Goal: Task Accomplishment & Management: Use online tool/utility

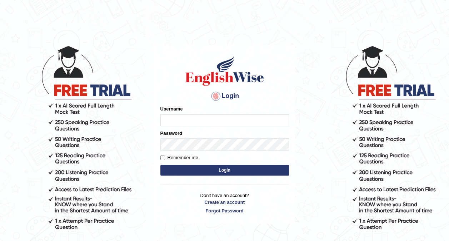
type input "Srinivasarao"
click at [200, 169] on button "Login" at bounding box center [224, 170] width 129 height 11
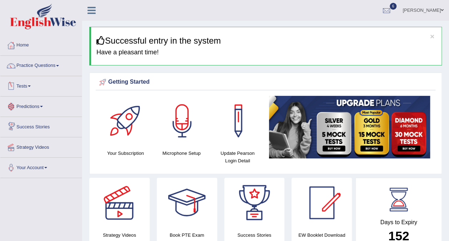
click at [24, 89] on link "Tests" at bounding box center [40, 85] width 81 height 18
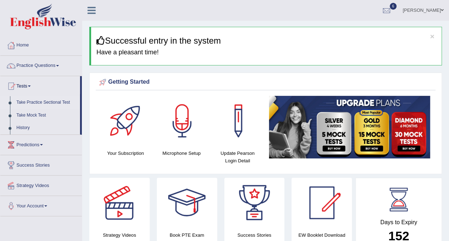
click at [46, 102] on link "Take Practice Sectional Test" at bounding box center [46, 102] width 67 height 13
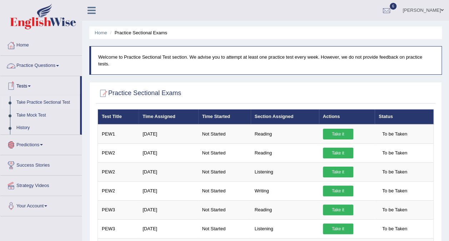
click at [31, 66] on link "Practice Questions" at bounding box center [40, 65] width 81 height 18
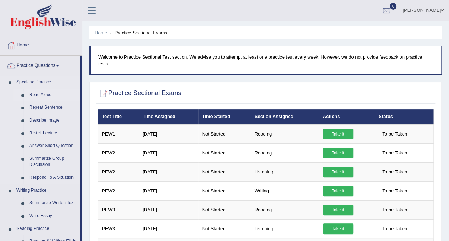
click at [36, 94] on link "Read Aloud" at bounding box center [53, 95] width 54 height 13
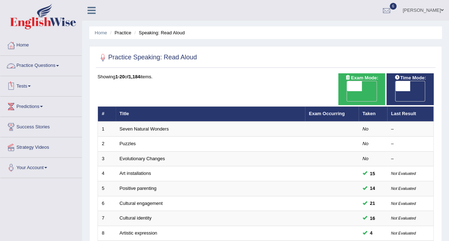
click at [32, 65] on link "Practice Questions" at bounding box center [40, 65] width 81 height 18
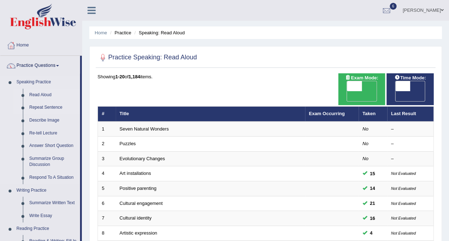
click at [45, 108] on link "Repeat Sentence" at bounding box center [53, 107] width 54 height 13
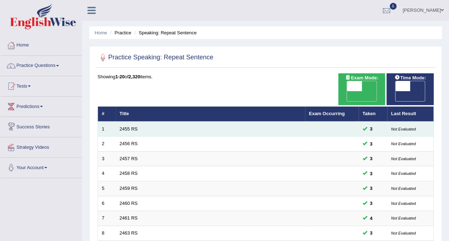
click at [116, 121] on td "2455 RS" at bounding box center [210, 128] width 189 height 15
click at [133, 126] on link "2455 RS" at bounding box center [129, 128] width 18 height 5
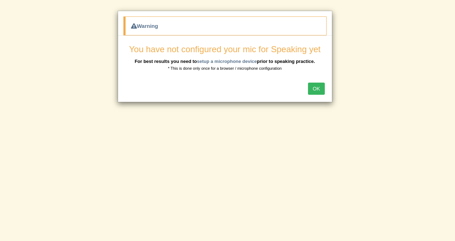
click at [317, 89] on button "OK" at bounding box center [316, 89] width 16 height 12
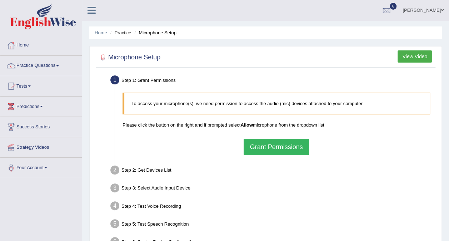
click at [284, 144] on button "Grant Permissions" at bounding box center [276, 147] width 65 height 16
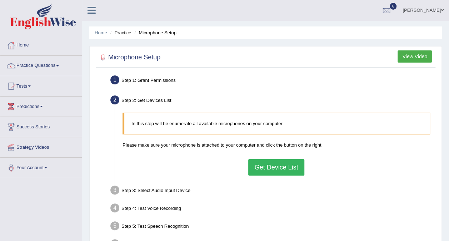
click at [261, 175] on div "In this step will be enumerate all available microphones on your computer Pleas…" at bounding box center [276, 144] width 315 height 70
click at [265, 165] on button "Get Device List" at bounding box center [276, 167] width 56 height 16
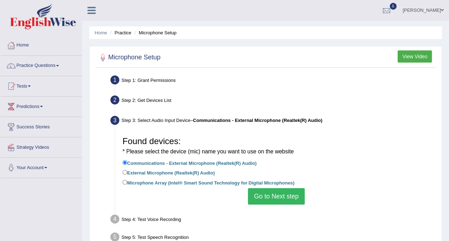
click at [267, 200] on button "Go to Next step" at bounding box center [276, 196] width 57 height 16
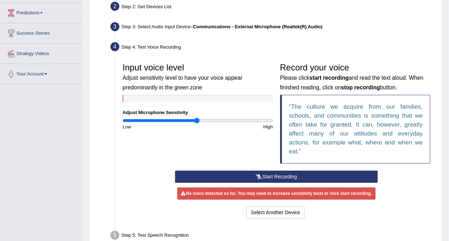
scroll to position [94, 0]
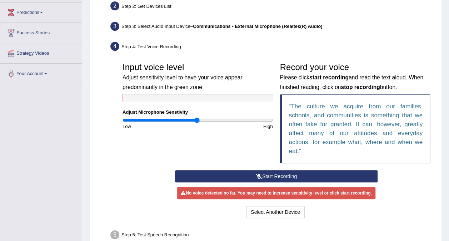
click at [248, 174] on button "Start Recording" at bounding box center [276, 176] width 203 height 12
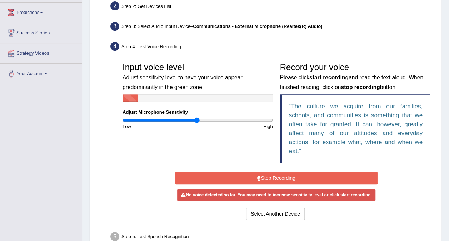
click at [253, 180] on button "Stop Recording" at bounding box center [276, 178] width 203 height 12
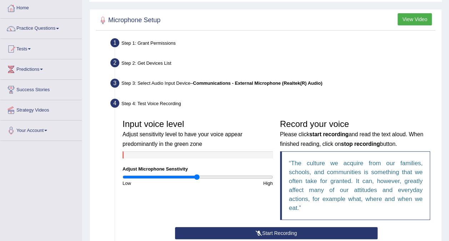
scroll to position [36, 0]
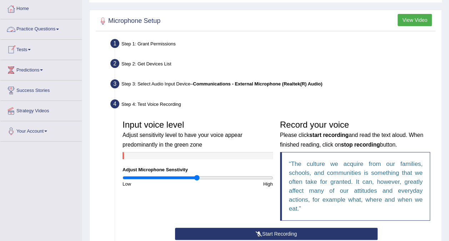
click at [32, 27] on link "Practice Questions" at bounding box center [40, 28] width 81 height 18
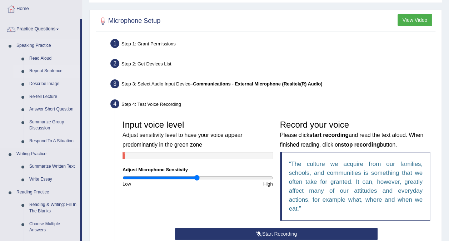
click at [37, 72] on link "Repeat Sentence" at bounding box center [53, 71] width 54 height 13
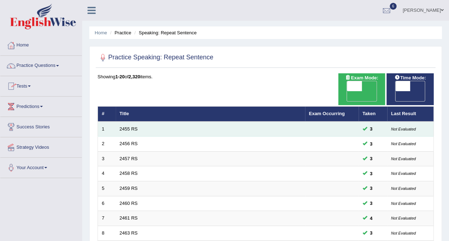
click at [137, 121] on td "2455 RS" at bounding box center [210, 128] width 189 height 15
click at [130, 126] on link "2455 RS" at bounding box center [129, 128] width 18 height 5
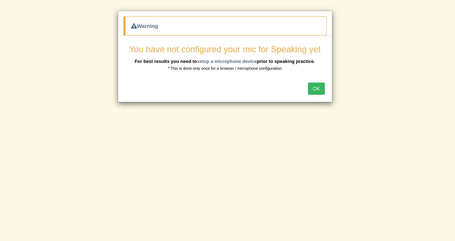
click at [311, 87] on button "OK" at bounding box center [316, 89] width 16 height 12
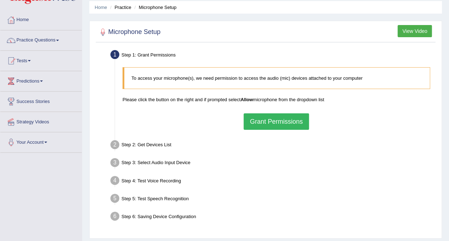
scroll to position [25, 0]
click at [260, 129] on button "Grant Permissions" at bounding box center [276, 122] width 65 height 16
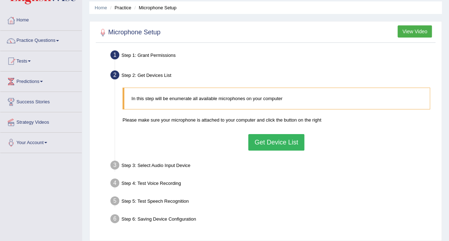
scroll to position [0, 0]
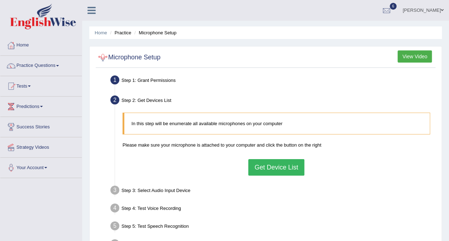
click at [103, 58] on div at bounding box center [103, 57] width 11 height 11
click at [101, 57] on div at bounding box center [103, 57] width 11 height 11
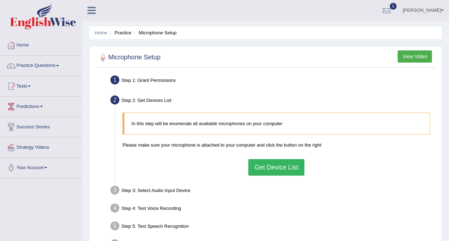
click at [105, 49] on div "Microphone Setup View Video Step 1: Grant Permissions To access your microphone…" at bounding box center [265, 156] width 353 height 220
click at [106, 61] on div at bounding box center [103, 57] width 11 height 11
click at [101, 56] on div at bounding box center [103, 57] width 11 height 11
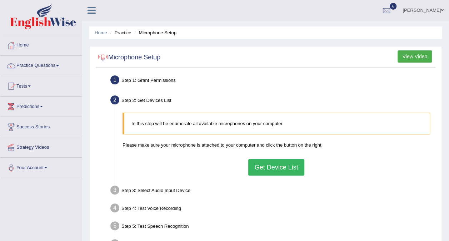
click at [101, 56] on div at bounding box center [103, 57] width 11 height 11
click at [286, 172] on button "Get Device List" at bounding box center [276, 167] width 56 height 16
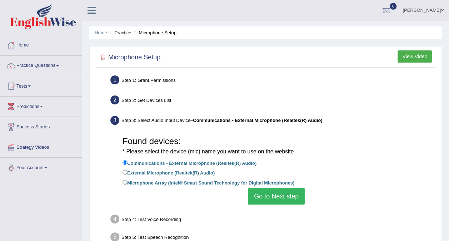
click at [286, 172] on li "External Microphone (Realtek(R) Audio)" at bounding box center [277, 173] width 308 height 10
click at [281, 196] on button "Go to Next step" at bounding box center [276, 196] width 57 height 16
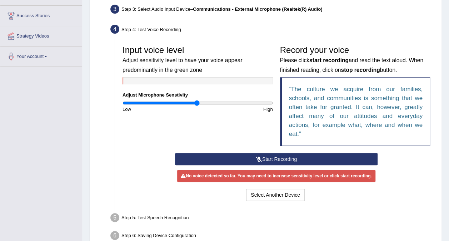
scroll to position [112, 0]
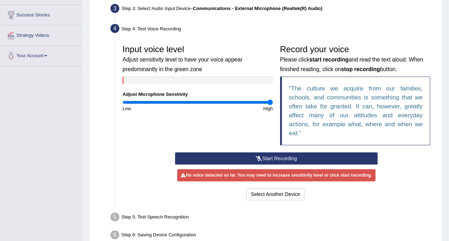
click at [270, 103] on input "range" at bounding box center [198, 102] width 150 height 6
click at [283, 155] on button "Start Recording" at bounding box center [276, 158] width 203 height 12
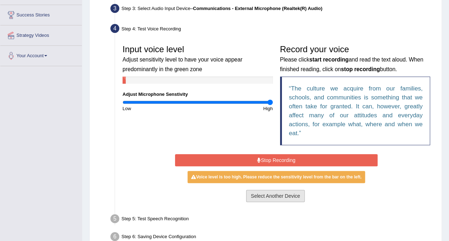
click at [261, 197] on button "Select Another Device" at bounding box center [275, 196] width 59 height 12
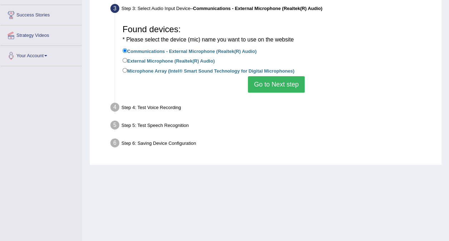
click at [270, 85] on button "Go to Next step" at bounding box center [276, 84] width 57 height 16
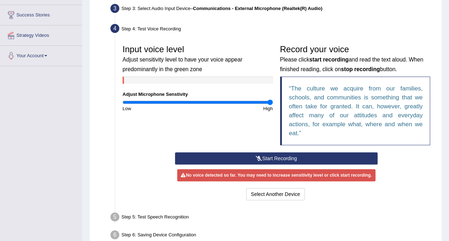
click at [259, 157] on icon at bounding box center [259, 158] width 6 height 5
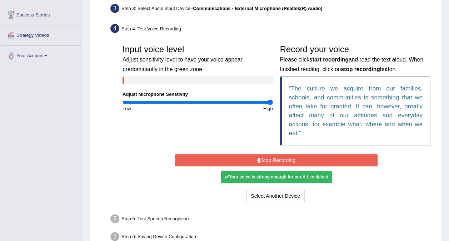
click at [269, 159] on button "Stop Recording" at bounding box center [276, 160] width 203 height 12
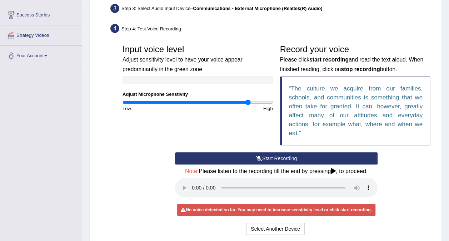
click at [247, 101] on input "range" at bounding box center [198, 102] width 150 height 6
click at [257, 101] on input "range" at bounding box center [198, 102] width 150 height 6
click at [264, 101] on input "range" at bounding box center [198, 102] width 150 height 6
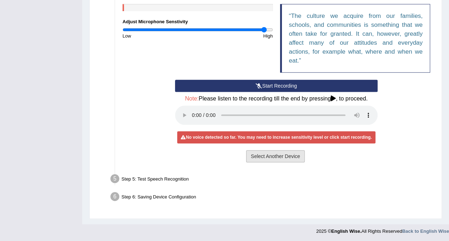
click at [263, 160] on button "Select Another Device" at bounding box center [275, 156] width 59 height 12
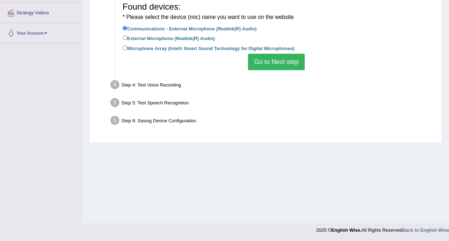
click at [279, 68] on button "Go to Next step" at bounding box center [276, 62] width 57 height 16
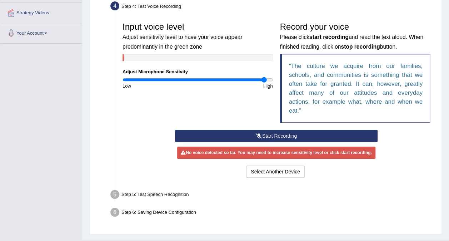
click at [253, 134] on button "Start Recording" at bounding box center [276, 136] width 203 height 12
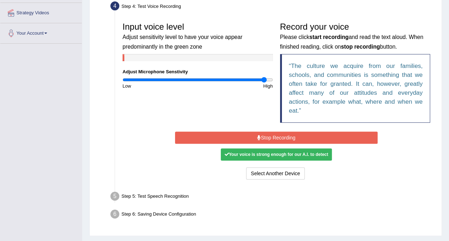
click at [265, 142] on button "Stop Recording" at bounding box center [276, 138] width 203 height 12
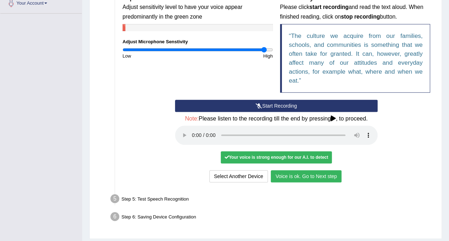
scroll to position [165, 0]
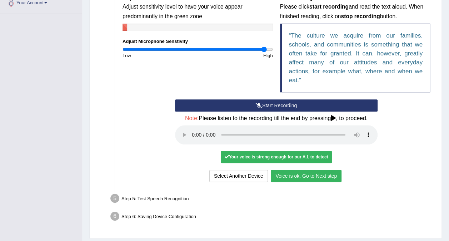
click at [299, 180] on button "Voice is ok. Go to Next step" at bounding box center [306, 176] width 71 height 12
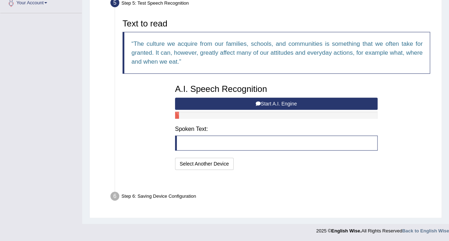
scroll to position [147, 0]
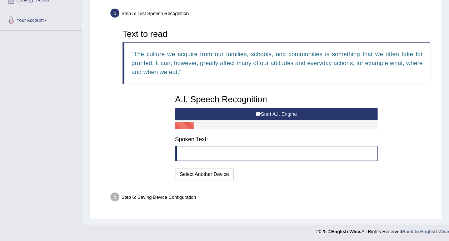
click at [198, 155] on blockquote at bounding box center [276, 153] width 203 height 15
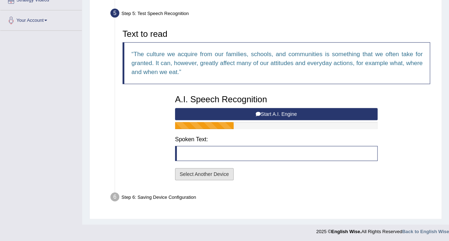
click at [216, 172] on button "Select Another Device" at bounding box center [204, 174] width 59 height 12
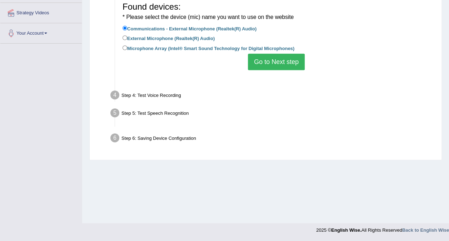
scroll to position [134, 0]
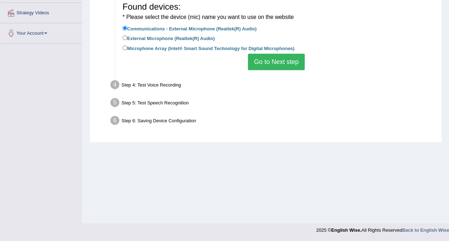
click at [282, 63] on button "Go to Next step" at bounding box center [276, 62] width 57 height 16
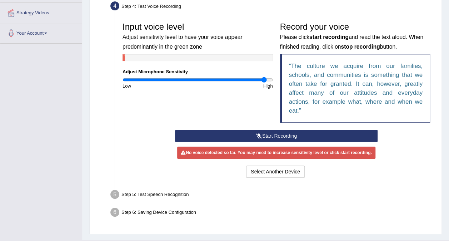
click at [271, 137] on button "Start Recording" at bounding box center [276, 136] width 203 height 12
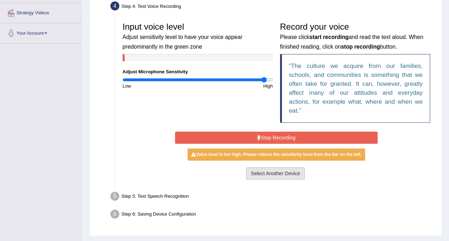
click at [284, 172] on button "Select Another Device" at bounding box center [275, 173] width 59 height 12
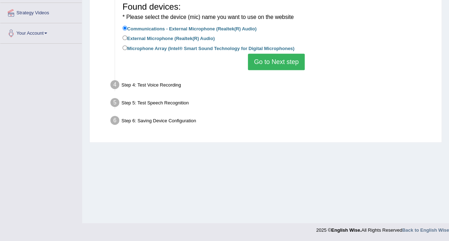
click at [272, 63] on button "Go to Next step" at bounding box center [276, 62] width 57 height 16
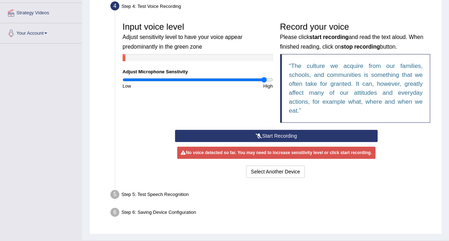
click at [271, 137] on button "Start Recording" at bounding box center [276, 136] width 203 height 12
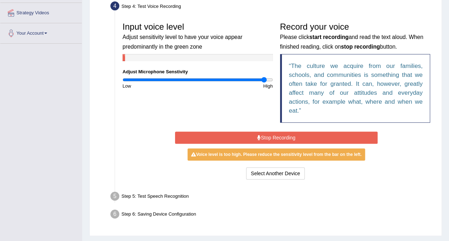
click at [271, 137] on button "Stop Recording" at bounding box center [276, 138] width 203 height 12
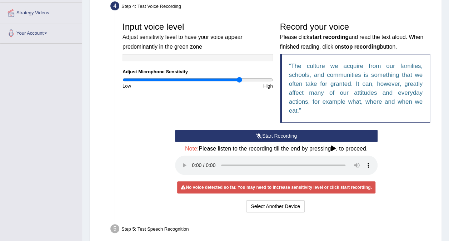
click at [240, 78] on input "range" at bounding box center [198, 80] width 150 height 6
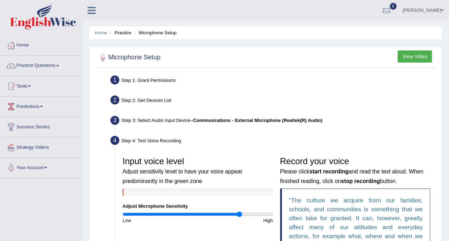
click at [422, 57] on button "View Video" at bounding box center [415, 56] width 34 height 12
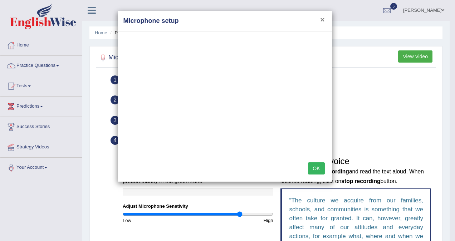
click at [323, 19] on button "×" at bounding box center [322, 20] width 4 height 8
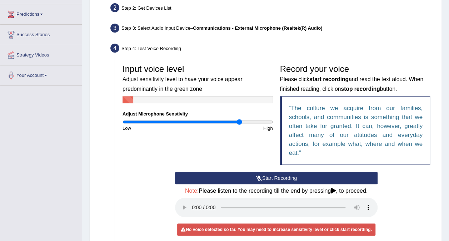
scroll to position [94, 0]
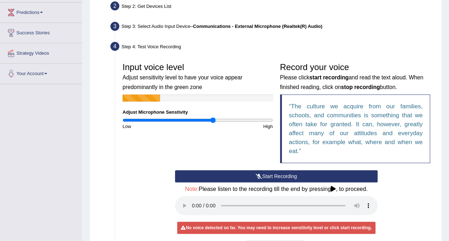
click at [213, 119] on input "range" at bounding box center [198, 120] width 150 height 6
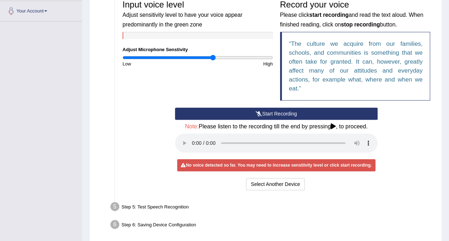
scroll to position [163, 0]
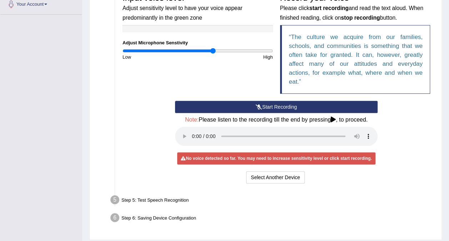
click at [238, 108] on button "Start Recording" at bounding box center [276, 107] width 203 height 12
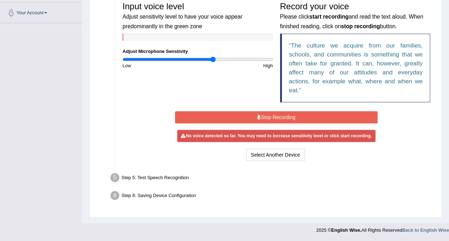
scroll to position [152, 0]
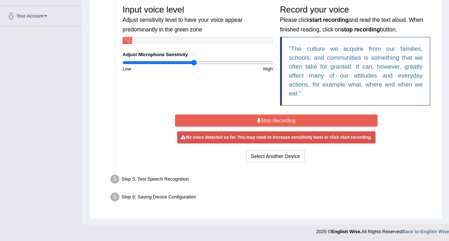
click at [194, 62] on input "range" at bounding box center [198, 63] width 150 height 6
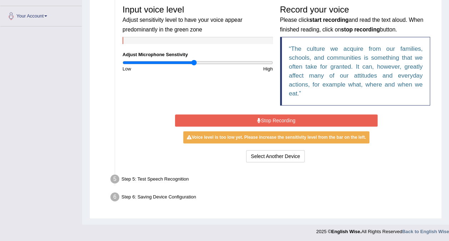
click at [225, 119] on button "Stop Recording" at bounding box center [276, 120] width 203 height 12
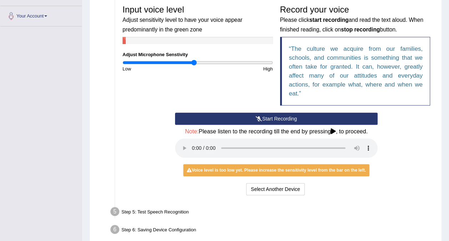
click at [247, 114] on button "Start Recording" at bounding box center [276, 119] width 203 height 12
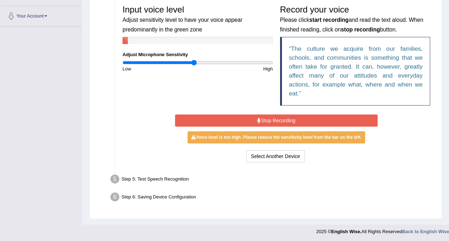
click at [245, 139] on div "Voice level is too high. Please reduce the sensitivity level from the bar on th…" at bounding box center [277, 137] width 178 height 12
click at [257, 118] on button "Stop Recording" at bounding box center [276, 120] width 203 height 12
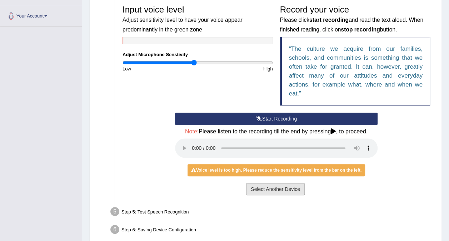
click at [264, 187] on button "Select Another Device" at bounding box center [275, 189] width 59 height 12
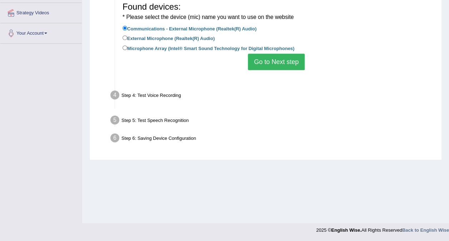
scroll to position [134, 0]
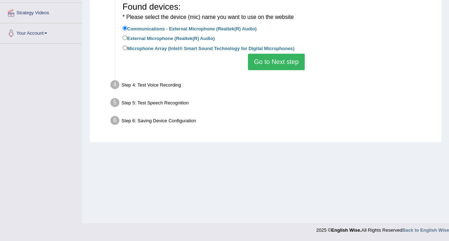
click at [291, 66] on button "Go to Next step" at bounding box center [276, 62] width 57 height 16
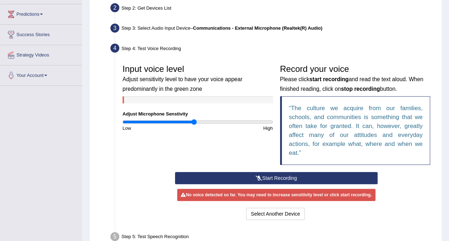
scroll to position [93, 0]
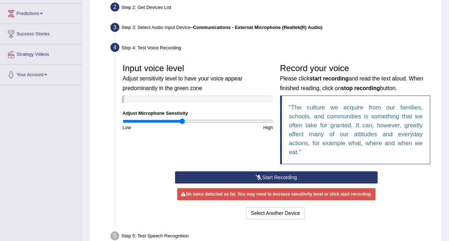
click at [182, 122] on input "range" at bounding box center [198, 121] width 150 height 6
type input "0.62"
click at [169, 119] on input "range" at bounding box center [198, 121] width 150 height 6
click at [225, 183] on button "Start Recording" at bounding box center [276, 177] width 203 height 12
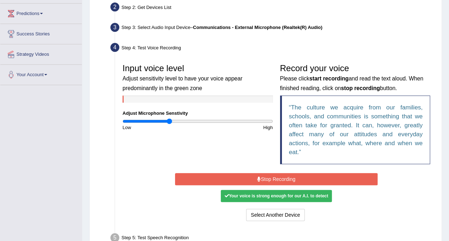
click at [225, 183] on button "Stop Recording" at bounding box center [276, 179] width 203 height 12
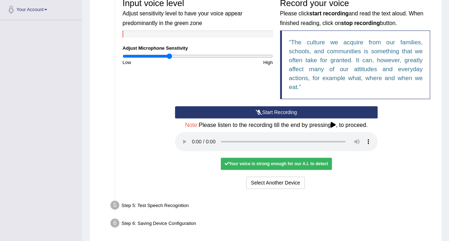
scroll to position [159, 0]
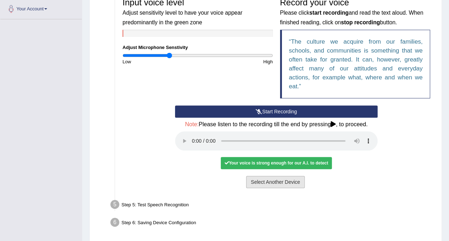
click at [269, 182] on button "Select Another Device" at bounding box center [275, 182] width 59 height 12
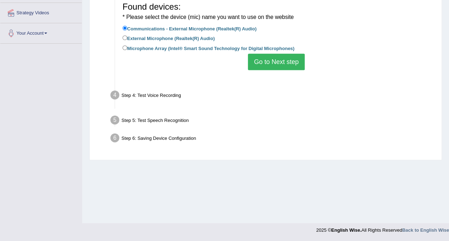
scroll to position [134, 0]
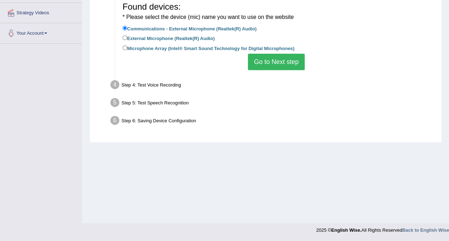
click at [274, 64] on button "Go to Next step" at bounding box center [276, 62] width 57 height 16
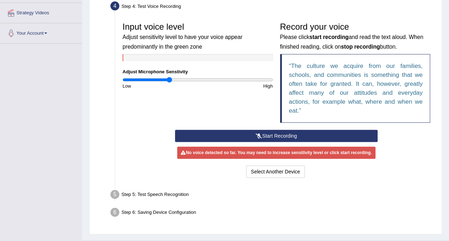
click at [240, 132] on button "Start Recording" at bounding box center [276, 136] width 203 height 12
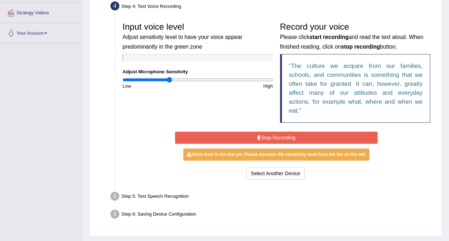
click at [246, 137] on button "Stop Recording" at bounding box center [276, 138] width 203 height 12
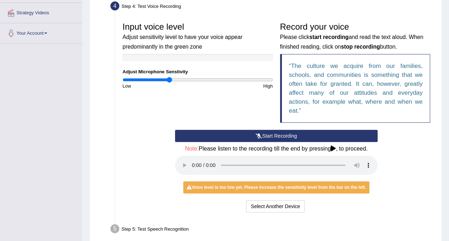
click at [219, 133] on button "Start Recording" at bounding box center [276, 136] width 203 height 12
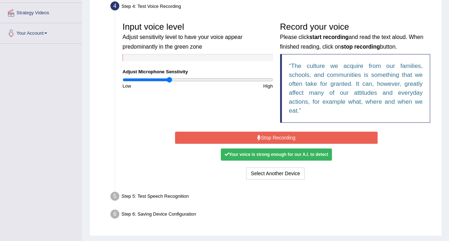
click at [232, 134] on button "Stop Recording" at bounding box center [276, 138] width 203 height 12
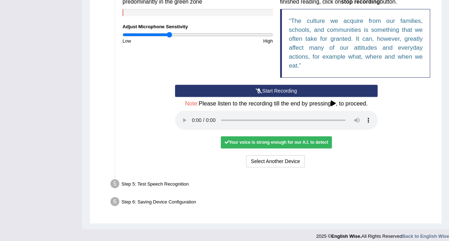
scroll to position [184, 0]
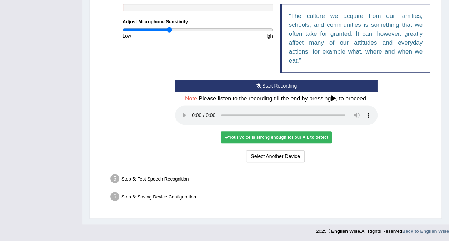
click at [334, 98] on icon at bounding box center [333, 98] width 5 height 6
click at [334, 97] on icon at bounding box center [333, 98] width 5 height 6
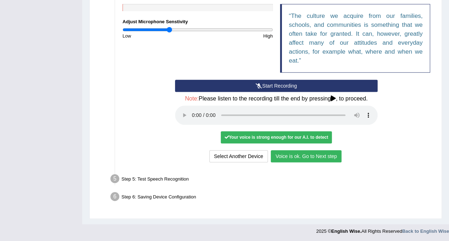
click at [309, 154] on button "Voice is ok. Go to Next step" at bounding box center [306, 156] width 71 height 12
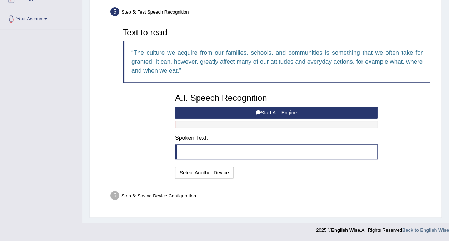
scroll to position [147, 0]
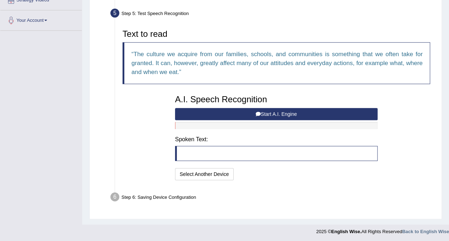
click at [290, 113] on button "Start A.I. Engine" at bounding box center [276, 114] width 203 height 12
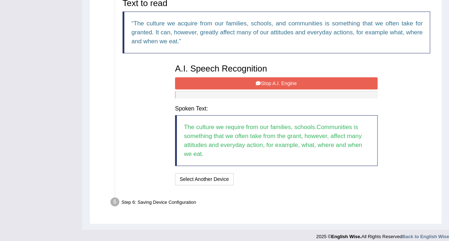
scroll to position [183, 0]
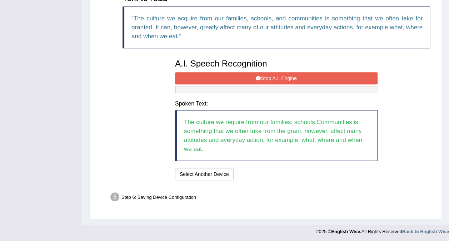
click at [272, 73] on button "Stop A.I. Engine" at bounding box center [276, 78] width 203 height 12
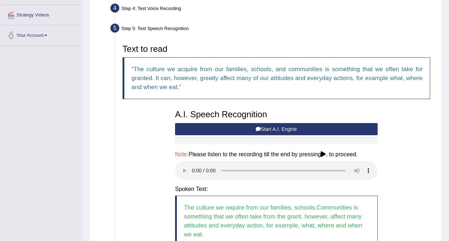
scroll to position [132, 0]
click at [239, 129] on button "Start A.I. Engine" at bounding box center [276, 129] width 203 height 12
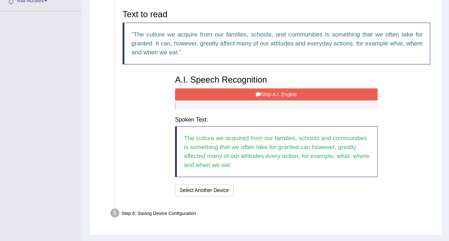
scroll to position [183, 0]
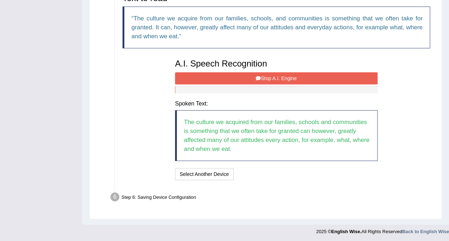
click at [259, 77] on icon at bounding box center [258, 78] width 5 height 5
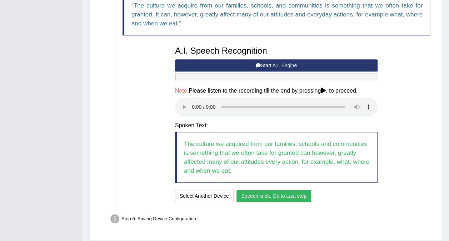
scroll to position [218, 0]
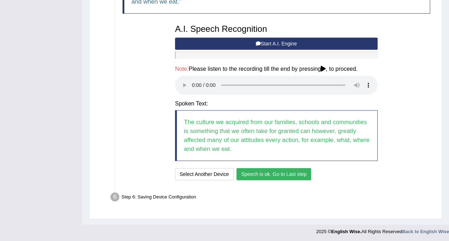
click at [266, 173] on button "Speech is ok. Go to Last step" at bounding box center [274, 174] width 75 height 12
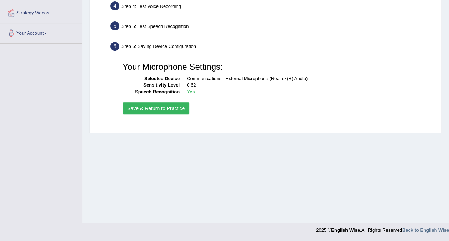
click at [271, 229] on div at bounding box center [224, 228] width 449 height 10
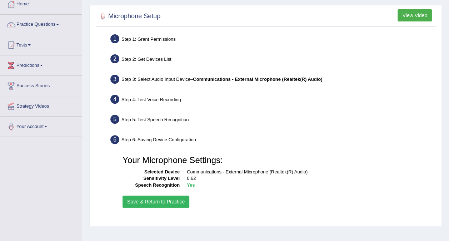
scroll to position [0, 0]
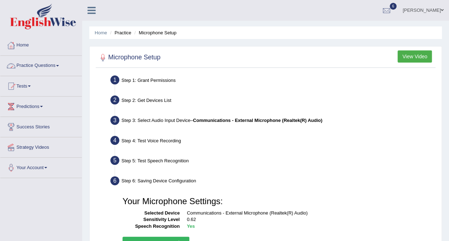
click at [40, 69] on link "Practice Questions" at bounding box center [40, 65] width 81 height 18
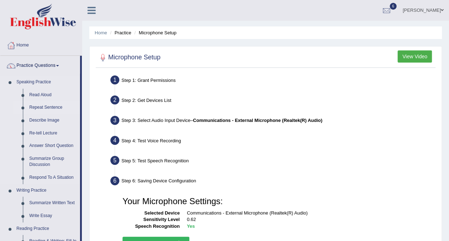
click at [43, 108] on link "Repeat Sentence" at bounding box center [53, 107] width 54 height 13
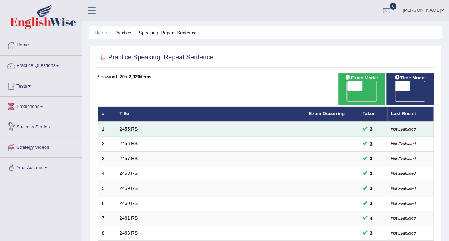
click at [121, 126] on link "2455 RS" at bounding box center [129, 128] width 18 height 5
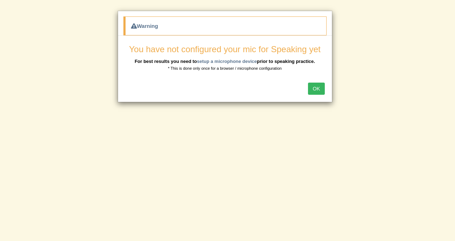
click at [315, 87] on button "OK" at bounding box center [316, 89] width 16 height 12
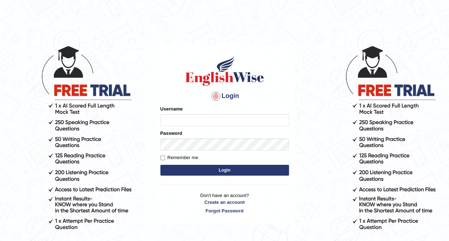
type input "[PERSON_NAME]"
click at [184, 169] on button "Login" at bounding box center [224, 170] width 129 height 11
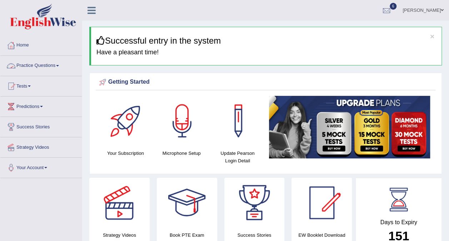
click at [44, 67] on link "Practice Questions" at bounding box center [40, 65] width 81 height 18
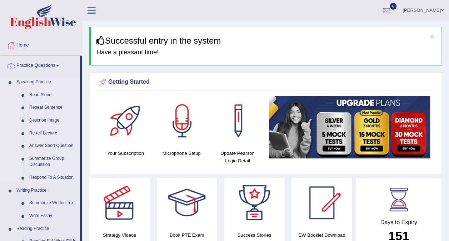
click at [45, 107] on link "Repeat Sentence" at bounding box center [53, 107] width 54 height 13
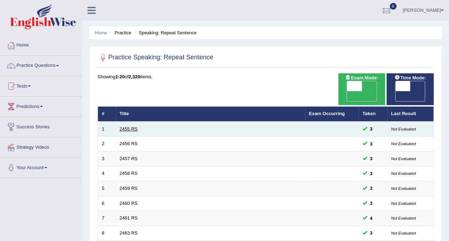
click at [128, 126] on link "2455 RS" at bounding box center [129, 128] width 18 height 5
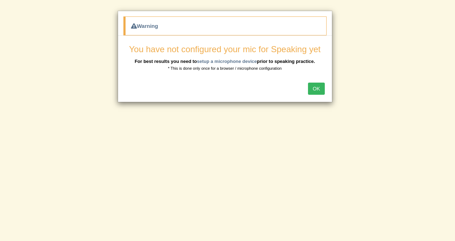
click at [315, 90] on button "OK" at bounding box center [316, 89] width 16 height 12
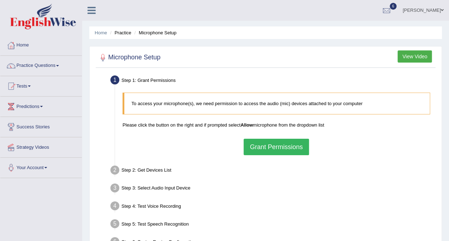
click at [261, 147] on button "Grant Permissions" at bounding box center [276, 147] width 65 height 16
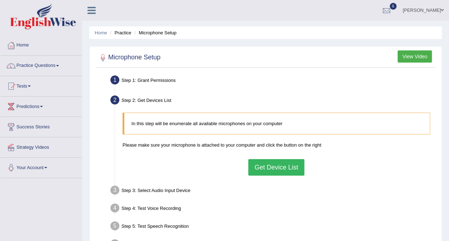
click at [273, 167] on button "Get Device List" at bounding box center [276, 167] width 56 height 16
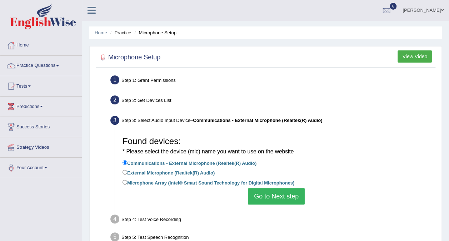
click at [267, 199] on button "Go to Next step" at bounding box center [276, 196] width 57 height 16
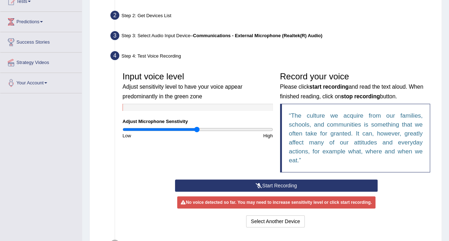
scroll to position [87, 0]
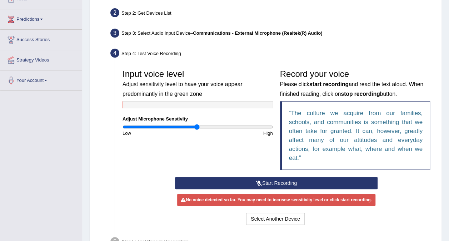
click at [245, 183] on button "Start Recording" at bounding box center [276, 183] width 203 height 12
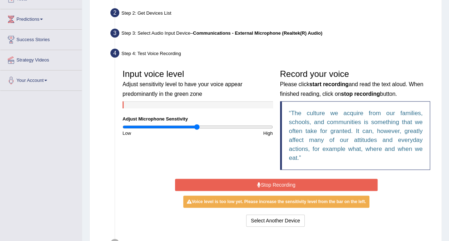
click at [245, 183] on button "Stop Recording" at bounding box center [276, 185] width 203 height 12
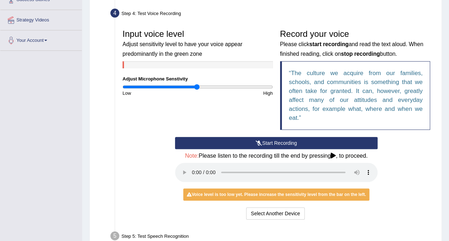
scroll to position [128, 0]
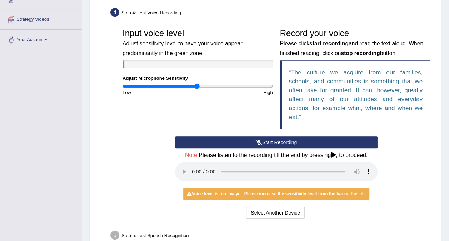
click at [231, 141] on button "Start Recording" at bounding box center [276, 142] width 203 height 12
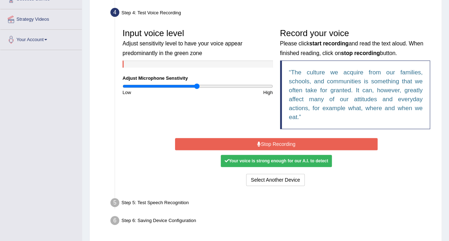
click at [262, 143] on button "Stop Recording" at bounding box center [276, 144] width 203 height 12
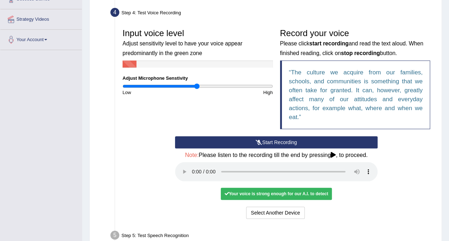
click at [221, 144] on button "Start Recording" at bounding box center [276, 142] width 203 height 12
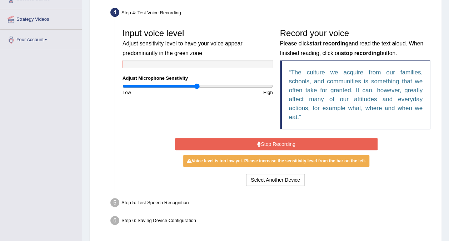
click at [221, 144] on button "Stop Recording" at bounding box center [276, 144] width 203 height 12
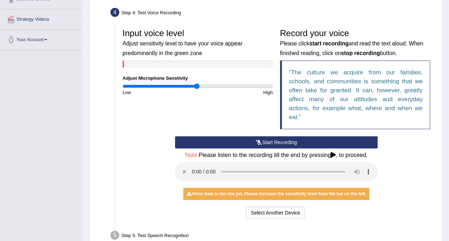
click at [221, 144] on button "Start Recording" at bounding box center [276, 142] width 203 height 12
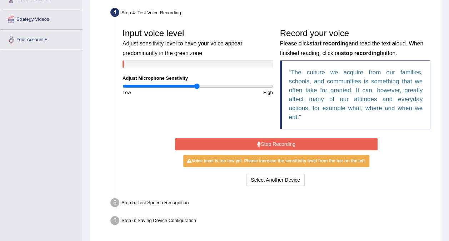
click at [221, 144] on button "Stop Recording" at bounding box center [276, 144] width 203 height 12
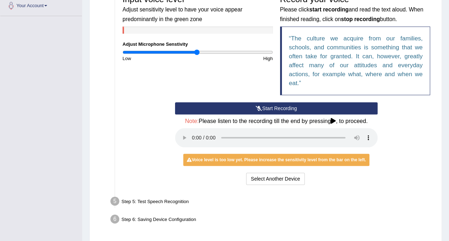
scroll to position [163, 0]
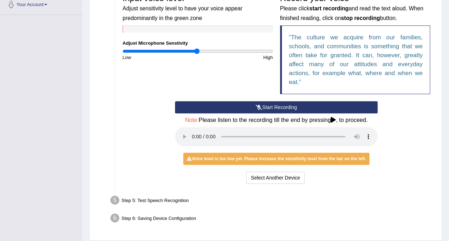
click at [198, 107] on button "Start Recording" at bounding box center [276, 107] width 203 height 12
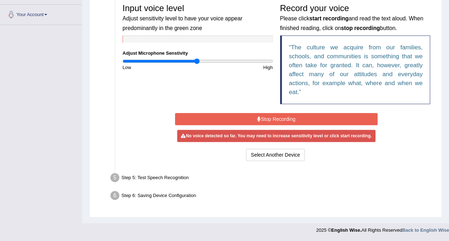
scroll to position [152, 0]
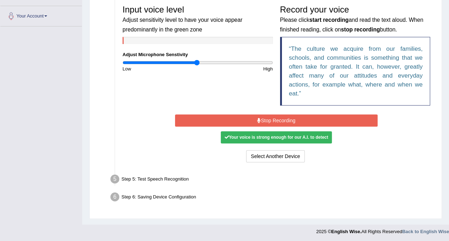
click at [249, 120] on button "Stop Recording" at bounding box center [276, 120] width 203 height 12
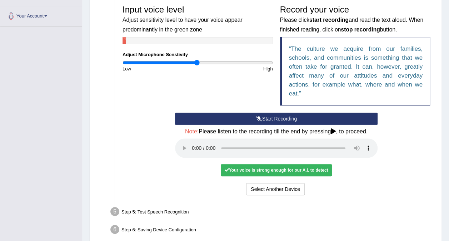
click at [365, 168] on div "No voice detected so far. You may need to increase sensitivity level or click s…" at bounding box center [276, 170] width 203 height 7
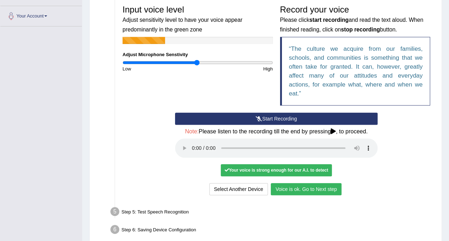
click at [291, 191] on button "Voice is ok. Go to Next step" at bounding box center [306, 189] width 71 height 12
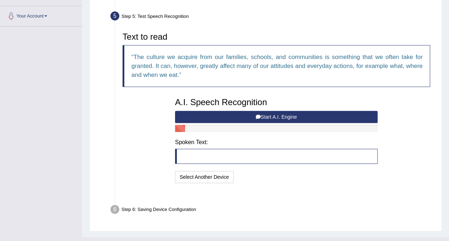
scroll to position [147, 0]
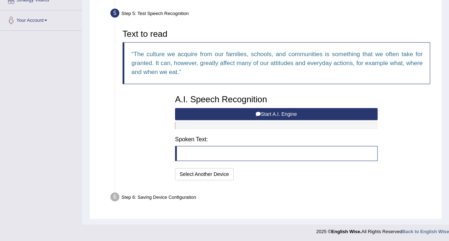
click at [269, 111] on button "Start A.I. Engine" at bounding box center [276, 114] width 203 height 12
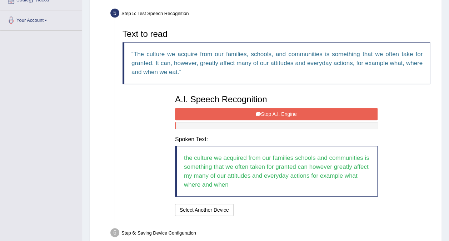
click at [269, 111] on button "Stop A.I. Engine" at bounding box center [276, 114] width 203 height 12
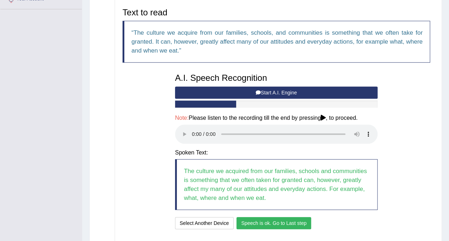
scroll to position [168, 0]
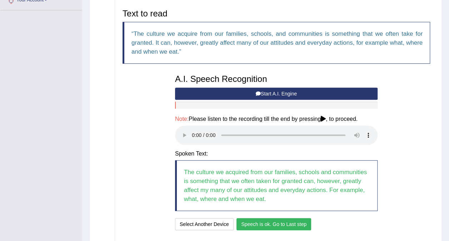
click at [212, 89] on button "Start A.I. Engine" at bounding box center [276, 94] width 203 height 12
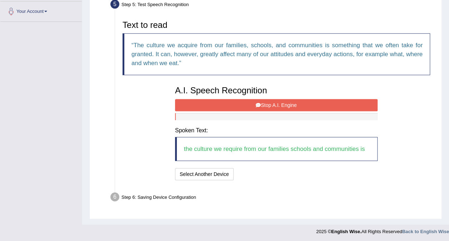
scroll to position [165, 0]
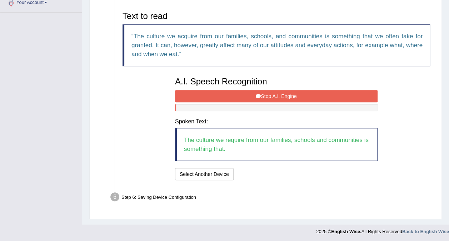
click at [205, 98] on button "Stop A.I. Engine" at bounding box center [276, 96] width 203 height 12
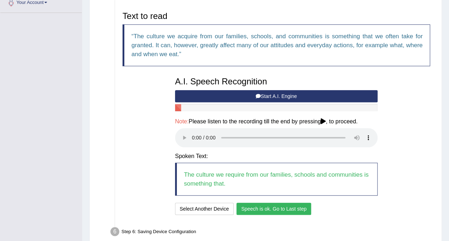
click at [265, 210] on button "Speech is ok. Go to Last step" at bounding box center [274, 209] width 75 height 12
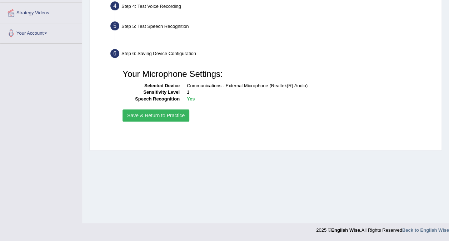
scroll to position [134, 0]
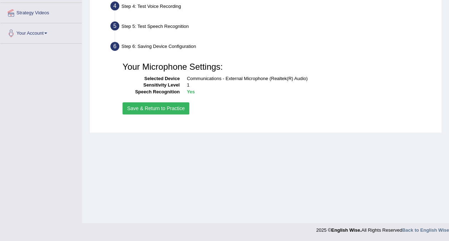
click at [138, 107] on button "Save & Return to Practice" at bounding box center [156, 108] width 67 height 12
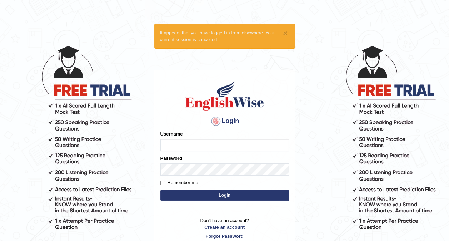
type input "[PERSON_NAME]"
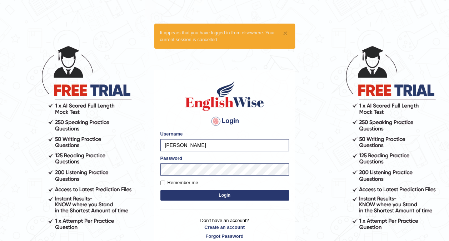
drag, startPoint x: 0, startPoint y: 0, endPoint x: 313, endPoint y: 62, distance: 319.5
click at [313, 62] on body "× It appears that you have logged in from elsewhere. Your current session is ca…" at bounding box center [224, 143] width 449 height 241
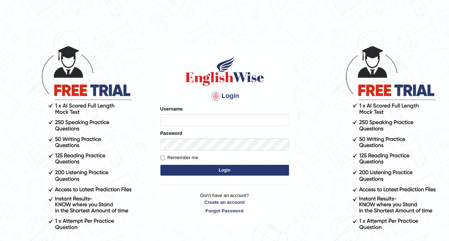
type input "[PERSON_NAME]"
click at [313, 130] on body "Login Please fix the following errors: Username [PERSON_NAME] Password Remember…" at bounding box center [224, 143] width 449 height 241
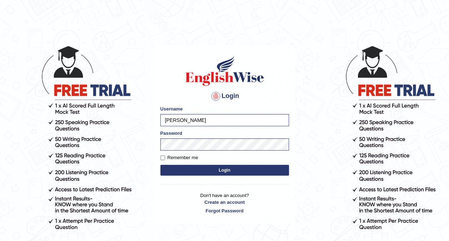
click at [314, 138] on body "Login Please fix the following errors: Username [PERSON_NAME] Password Remember…" at bounding box center [224, 143] width 449 height 241
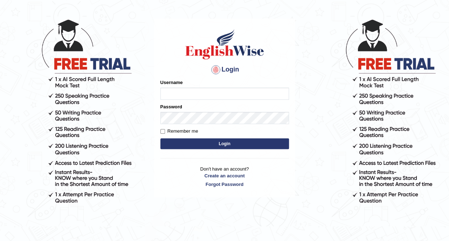
scroll to position [29, 0]
